Goal: Register for event/course

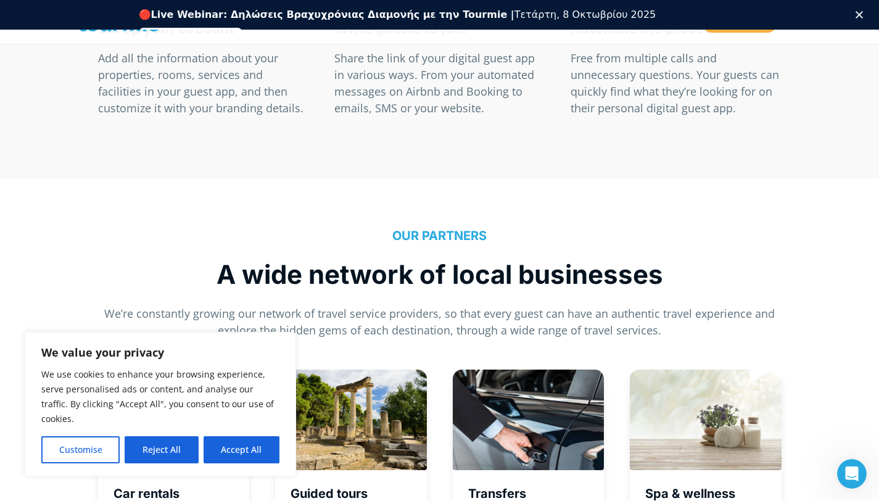
scroll to position [3833, 0]
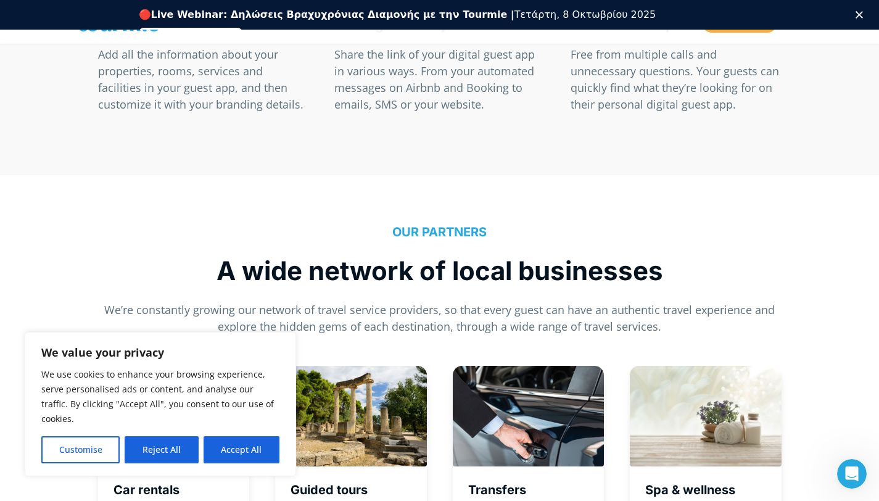
click at [243, 28] on link "Εγγραφείτε δωρεάν" at bounding box center [191, 35] width 104 height 15
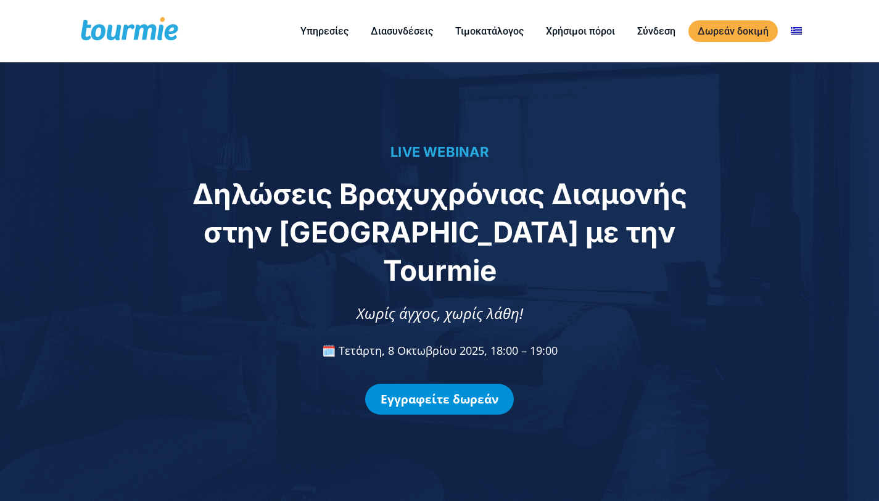
click at [419, 386] on link "Εγγραφείτε δωρεάν" at bounding box center [439, 399] width 149 height 31
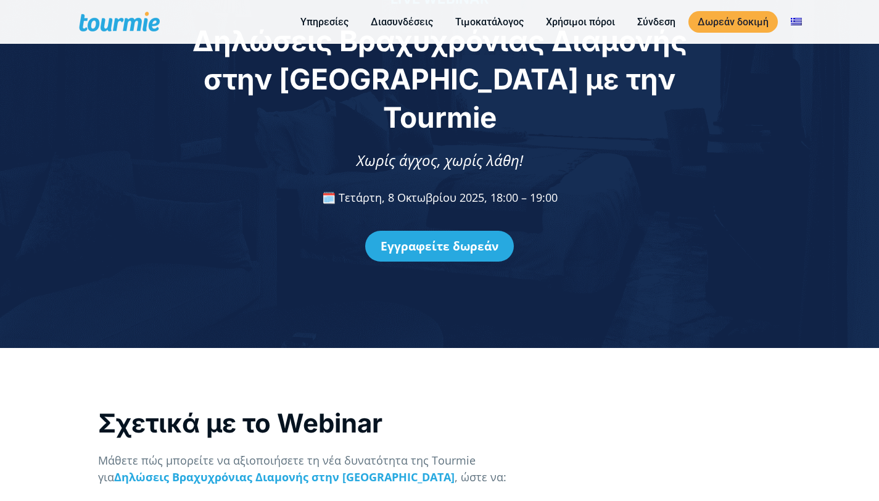
scroll to position [961, 0]
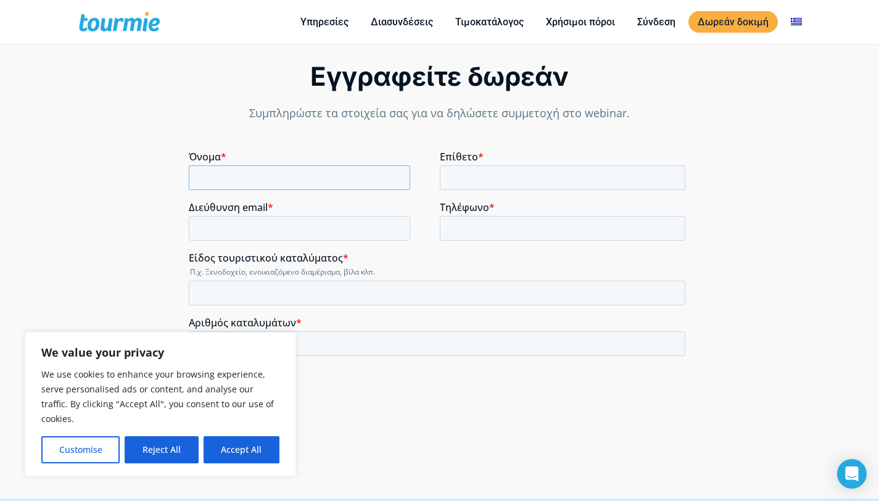
click at [320, 176] on input "Όνομα *" at bounding box center [299, 177] width 221 height 25
type input "Efi"
type input "t"
type input "Tsiaki"
click at [305, 236] on input "Διεύθυνση email *" at bounding box center [299, 228] width 221 height 25
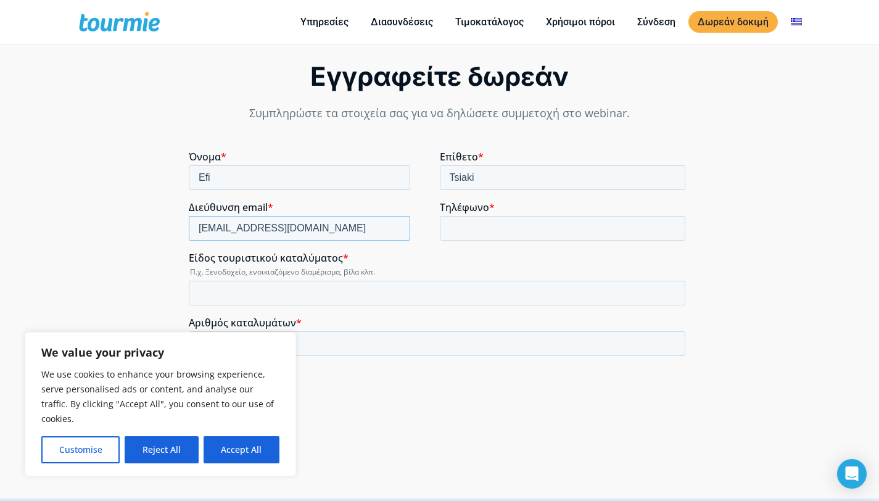
type input "[EMAIL_ADDRESS][DOMAIN_NAME]"
type input "6944342024"
click at [305, 289] on input "Είδος τουριστικού καταλύματος *" at bounding box center [437, 293] width 496 height 25
type input "A"
type input "`"
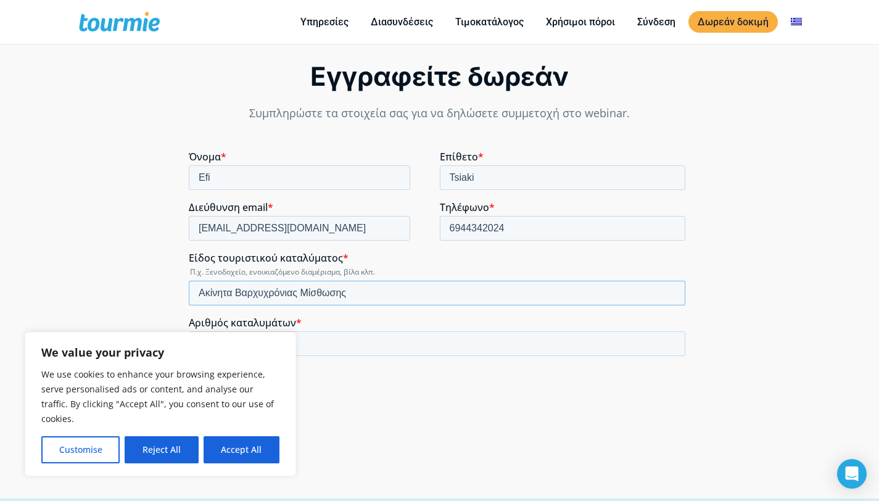
type input "Ακίνητα Βαρχυχρόνιας Μίσθωσης"
type input "10"
click at [249, 290] on input "Ακίνητα Βαρχυχρόνιας Μίσθωσης" at bounding box center [437, 293] width 496 height 25
type input "Ακίνητα Βραχυχρόνιας Μίσθωσης"
click at [176, 443] on button "Reject All" at bounding box center [161, 449] width 73 height 27
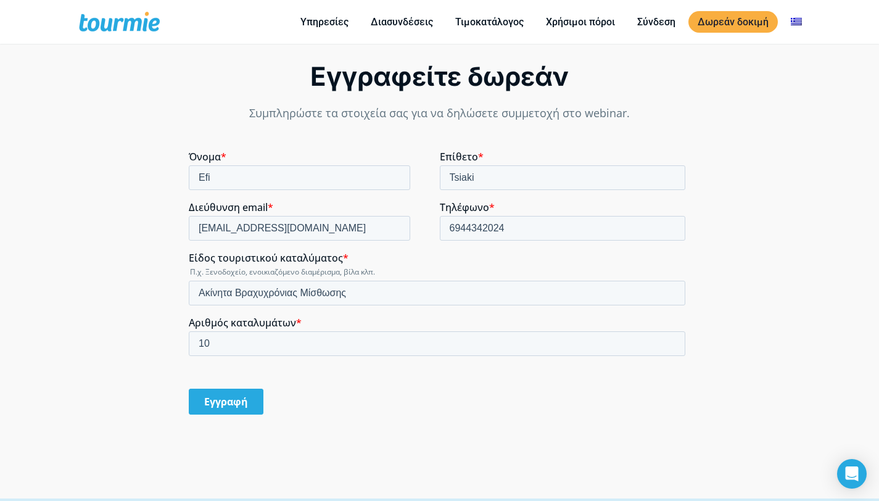
click at [250, 400] on input "Εγγραφή" at bounding box center [226, 401] width 75 height 26
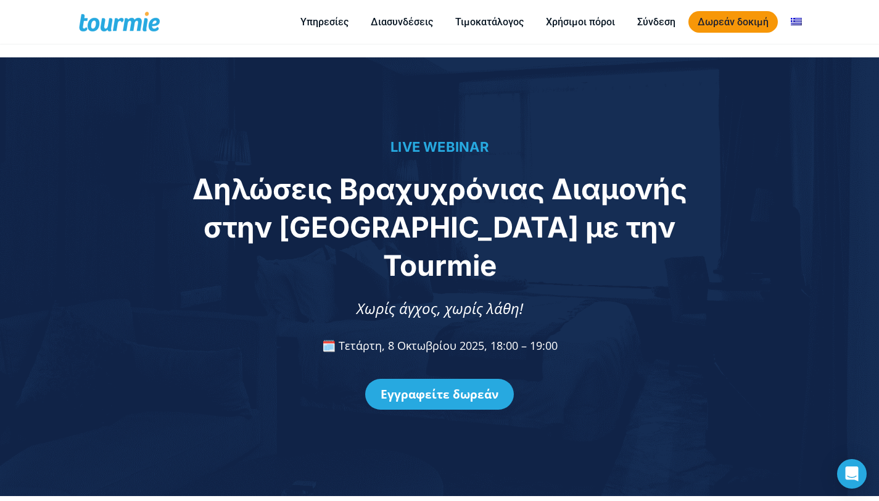
scroll to position [0, 0]
